Goal: Check status

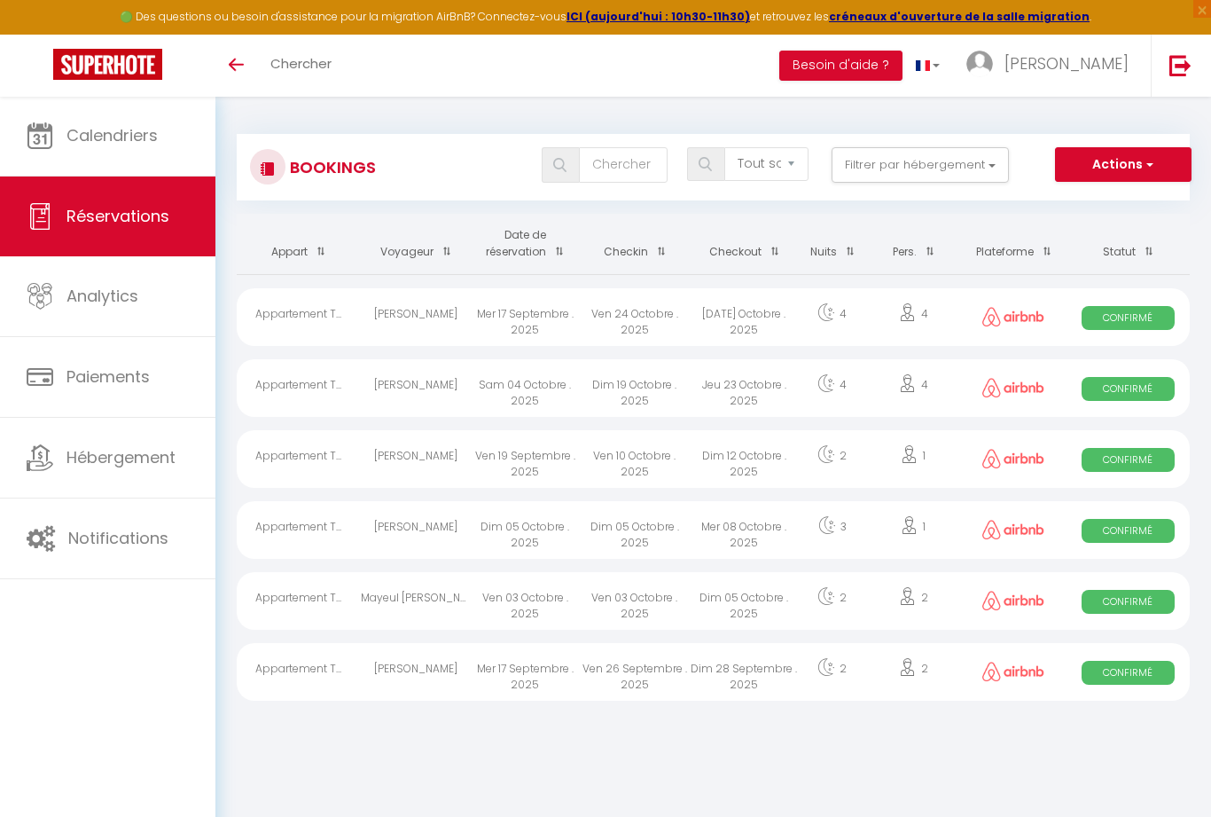
select select "not_cancelled"
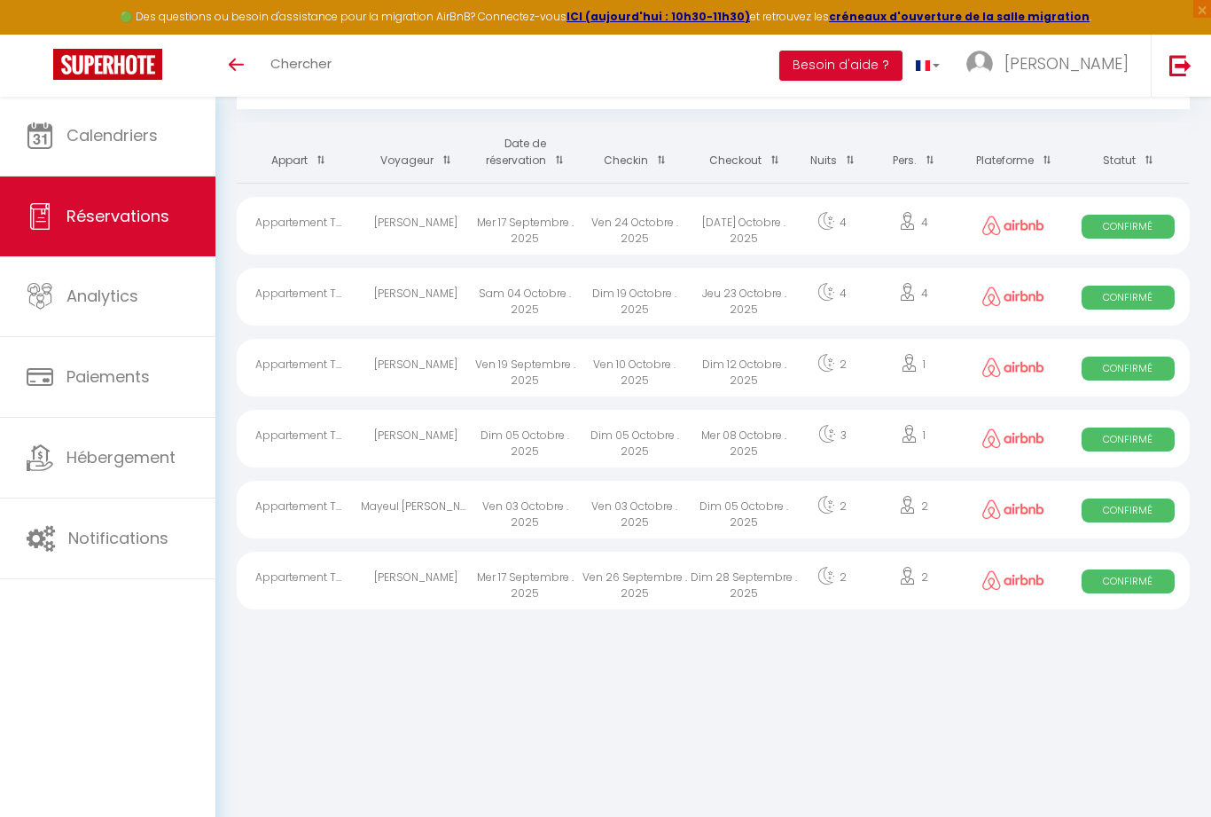
click at [1134, 230] on span "Confirmé" at bounding box center [1128, 227] width 93 height 24
select select "OK"
select select "0"
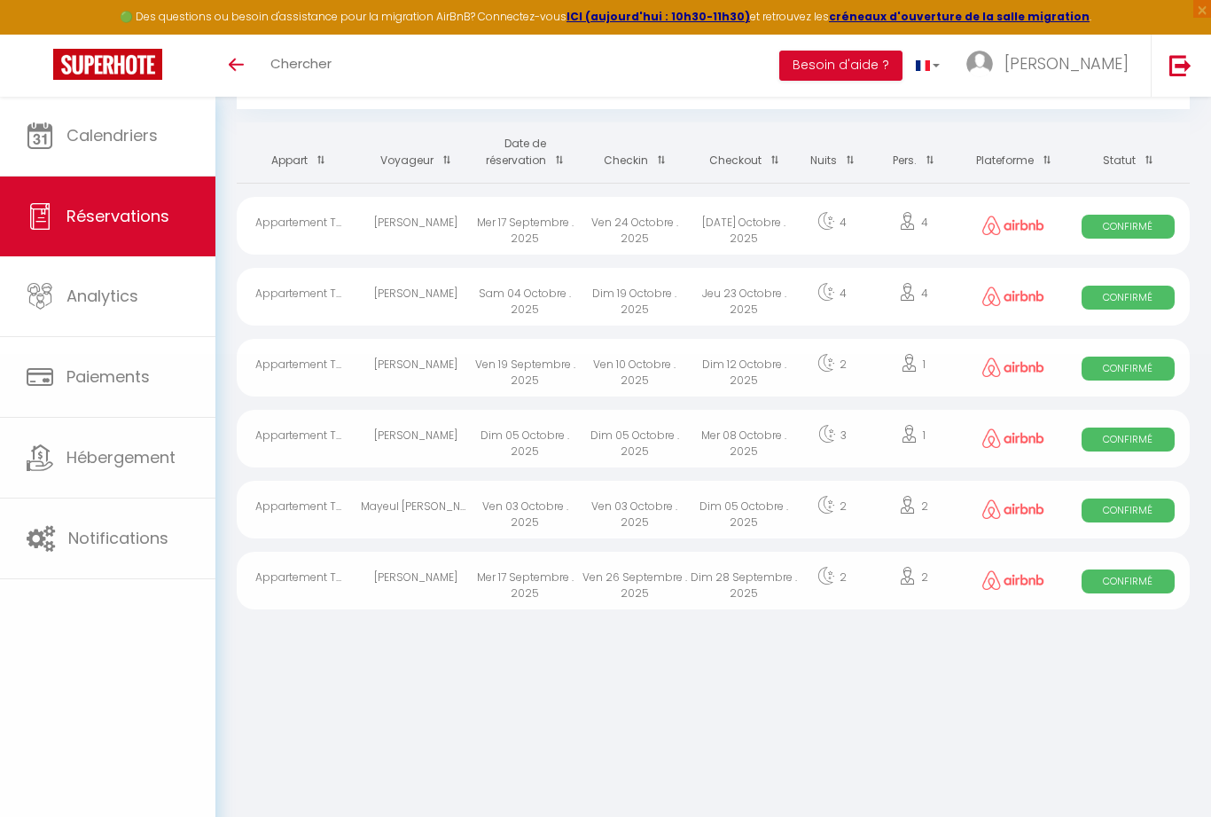
select select "1"
select select
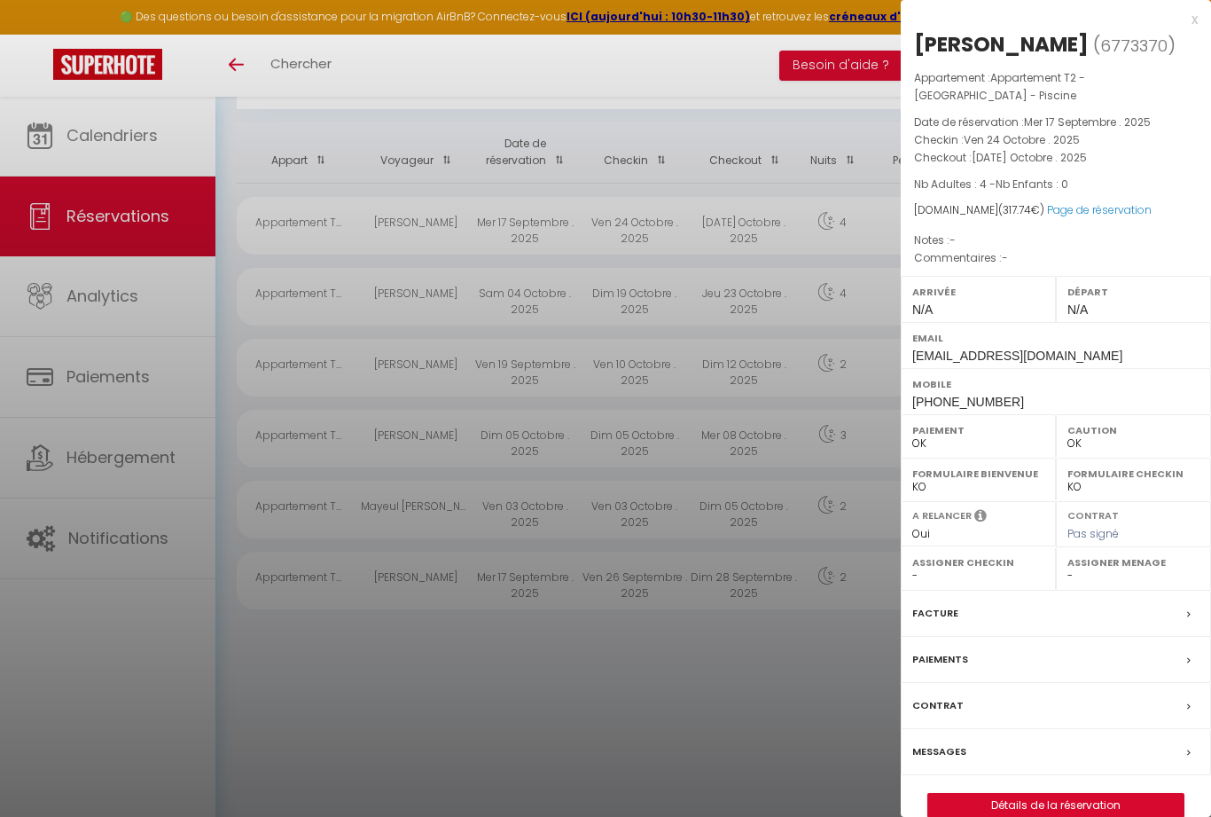
click at [1192, 176] on p "Nb Adultes : 4 - Nb Enfants : 0" at bounding box center [1056, 185] width 284 height 18
click at [1197, 12] on div "x" at bounding box center [1049, 19] width 297 height 21
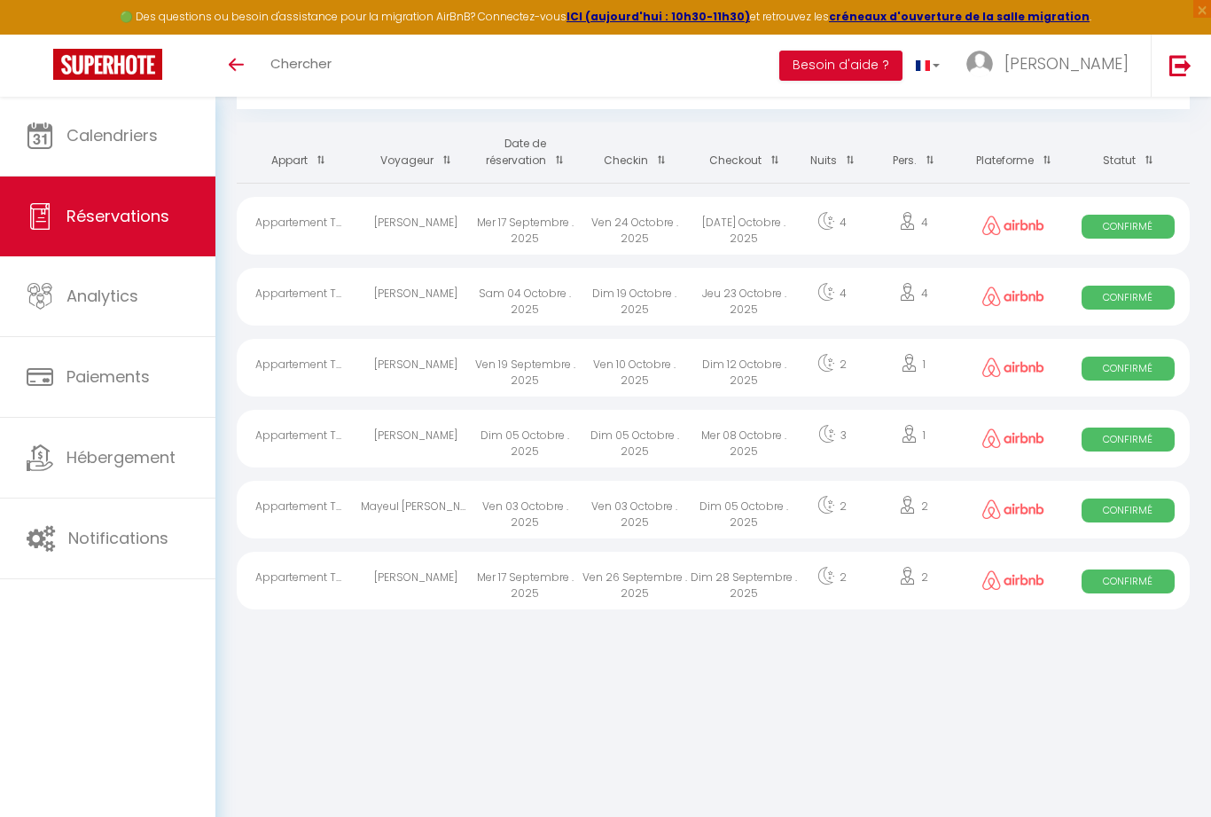
click at [242, 75] on link "Toggle menubar" at bounding box center [236, 66] width 42 height 62
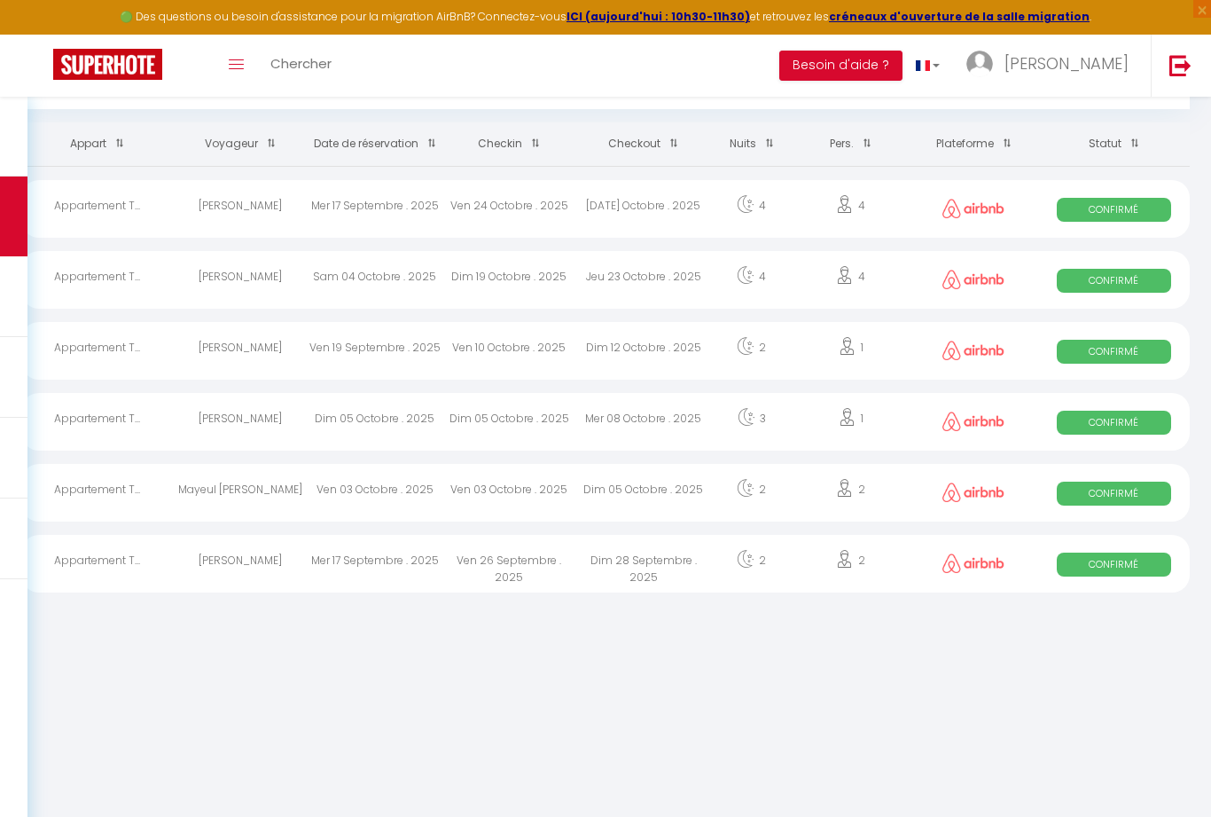
click at [433, 58] on div "Toggle menubar Chercher BUTTON Besoin d'aide ? [PERSON_NAME]" at bounding box center [663, 66] width 1069 height 62
click at [40, 60] on link at bounding box center [107, 66] width 215 height 62
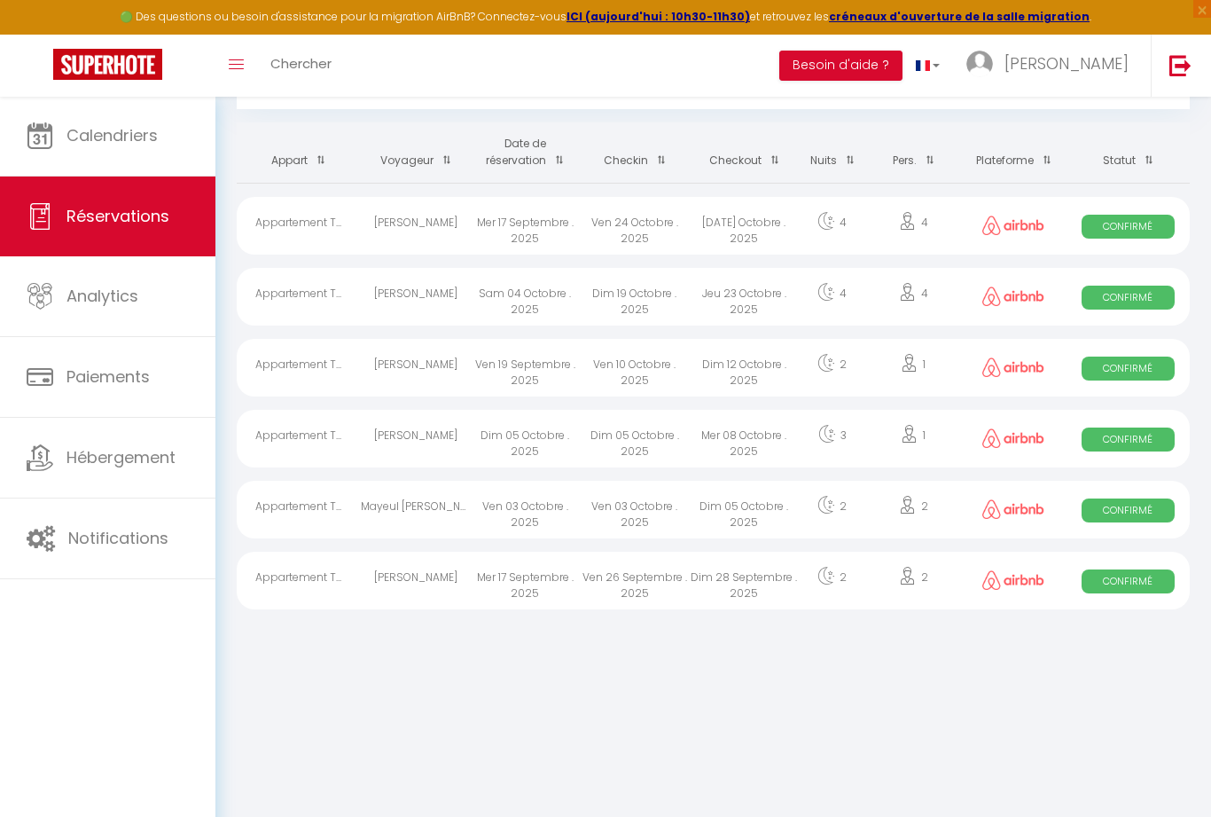
scroll to position [57, 0]
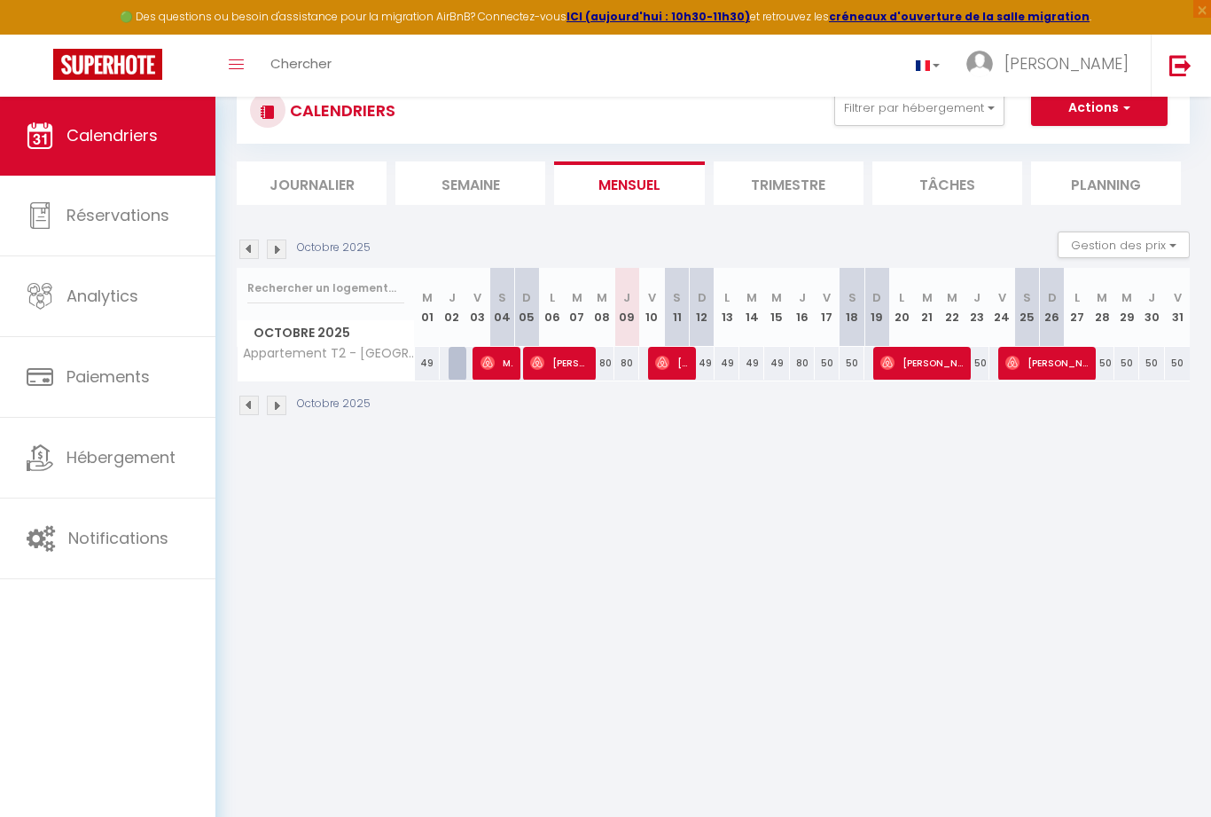
click at [152, 226] on span "Réservations" at bounding box center [118, 215] width 103 height 22
select select "not_cancelled"
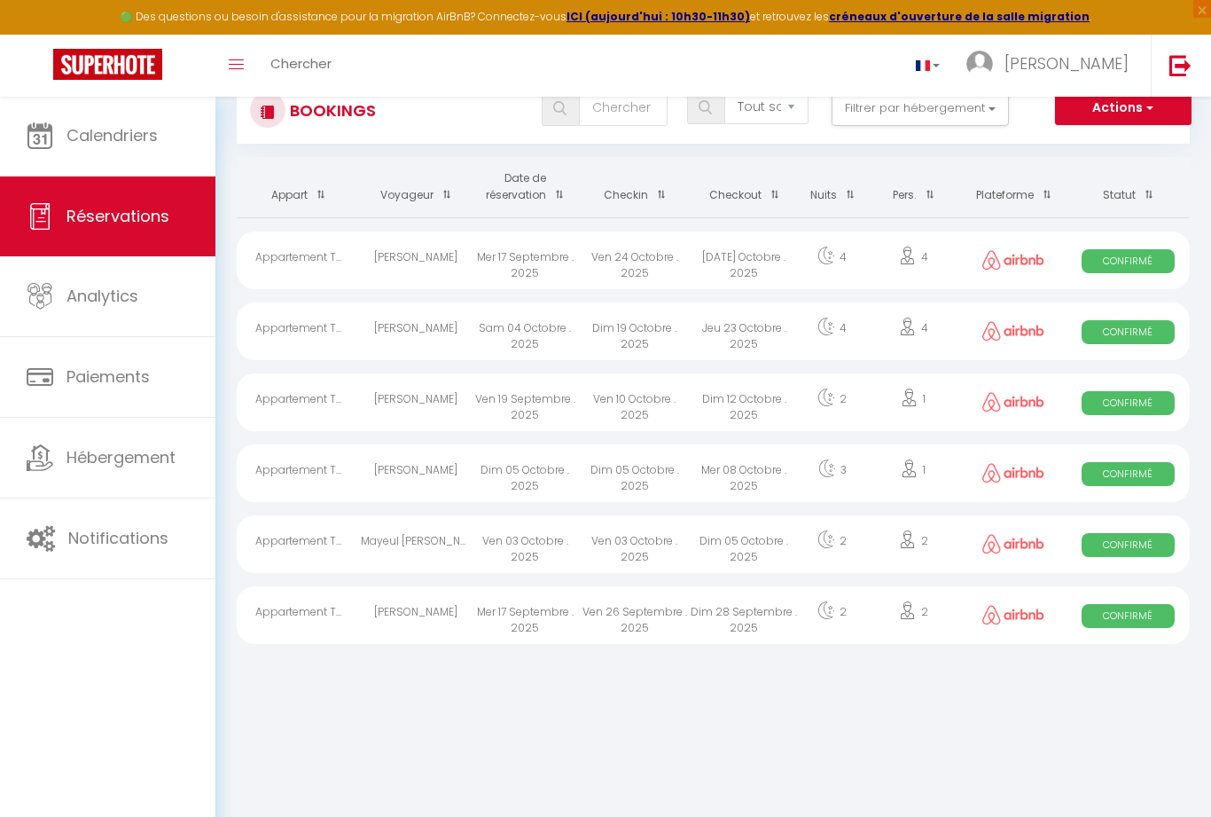
click at [144, 303] on link "Analytics" at bounding box center [107, 296] width 215 height 80
select select "2025"
select select "10"
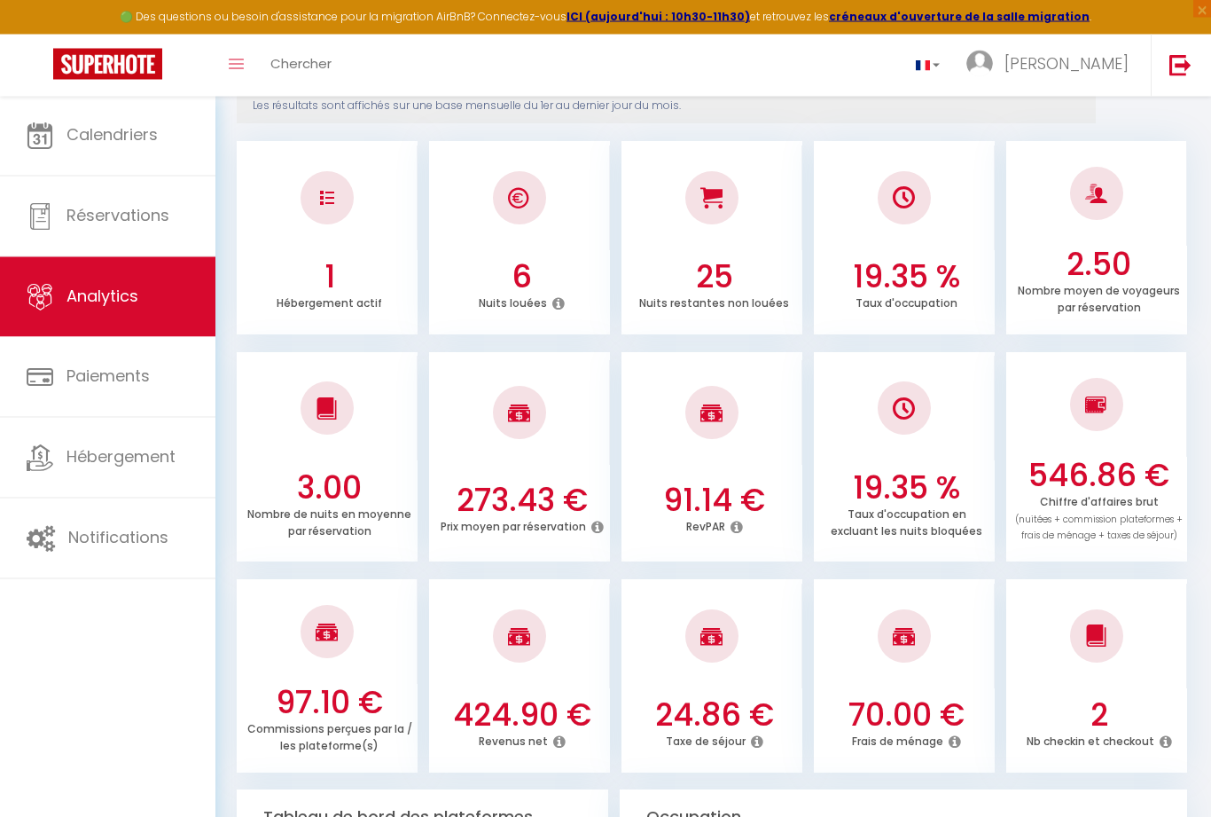
scroll to position [237, 0]
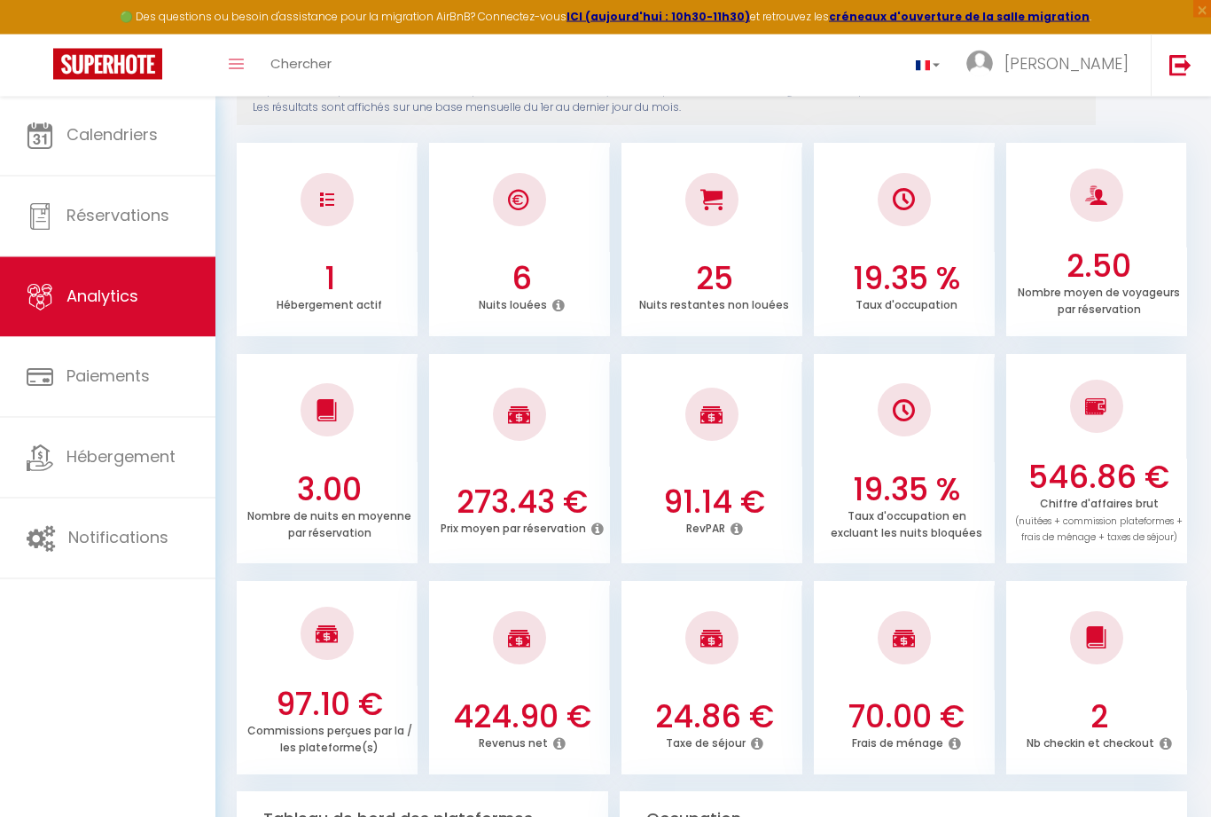
click at [741, 513] on h3 "91.14 €" at bounding box center [714, 502] width 168 height 37
click at [724, 523] on p "RevPAR" at bounding box center [705, 527] width 39 height 19
click at [724, 522] on p "RevPAR" at bounding box center [705, 527] width 39 height 19
click at [740, 528] on icon at bounding box center [737, 529] width 12 height 14
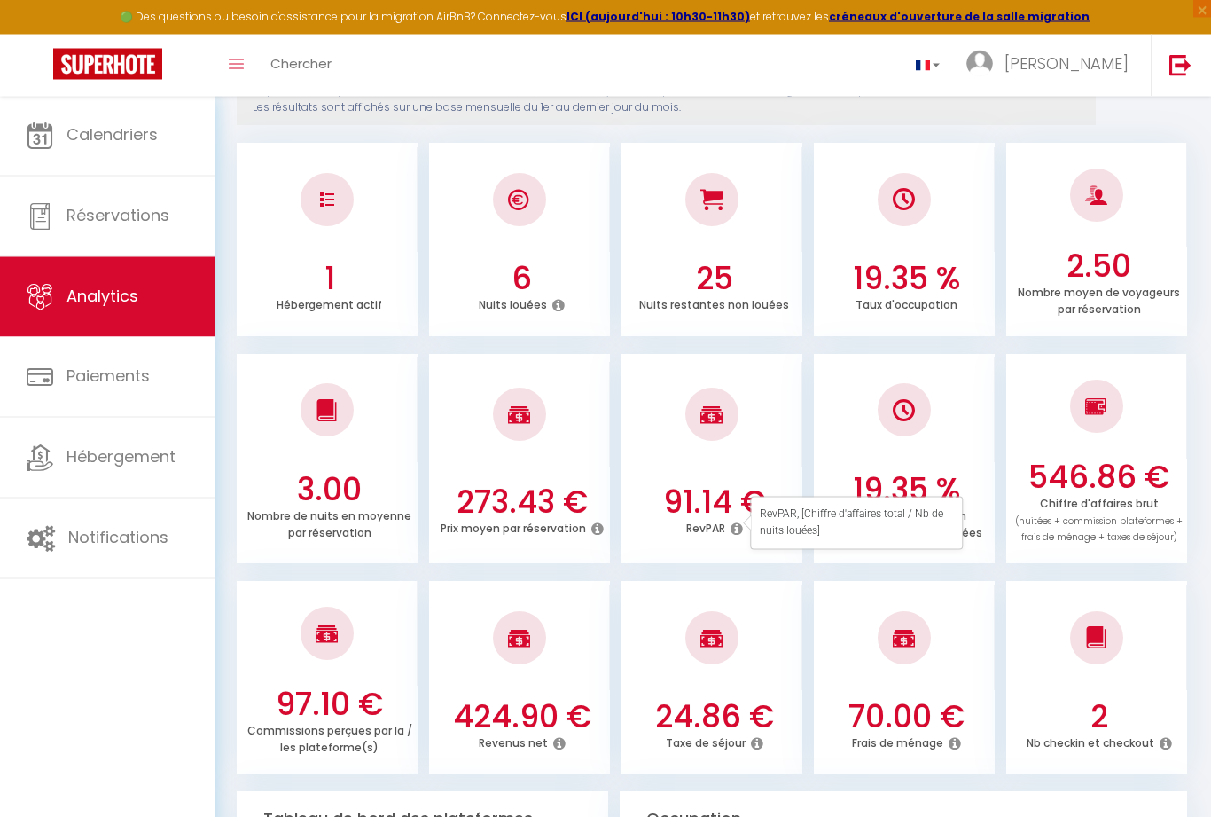
scroll to position [238, 0]
click at [733, 521] on icon at bounding box center [737, 528] width 12 height 14
click at [655, 466] on li "91.14 € RevPAR" at bounding box center [712, 459] width 181 height 210
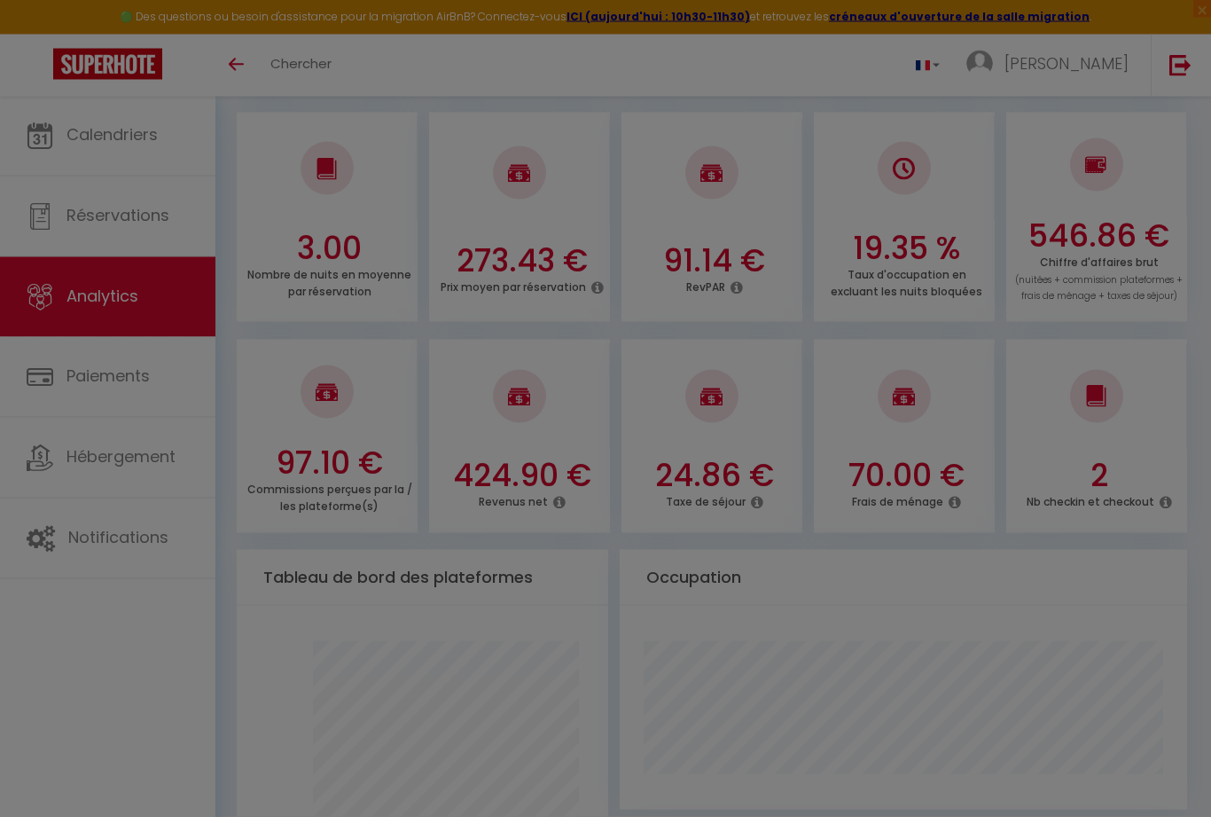
scroll to position [1656, 0]
